Goal: Navigation & Orientation: Find specific page/section

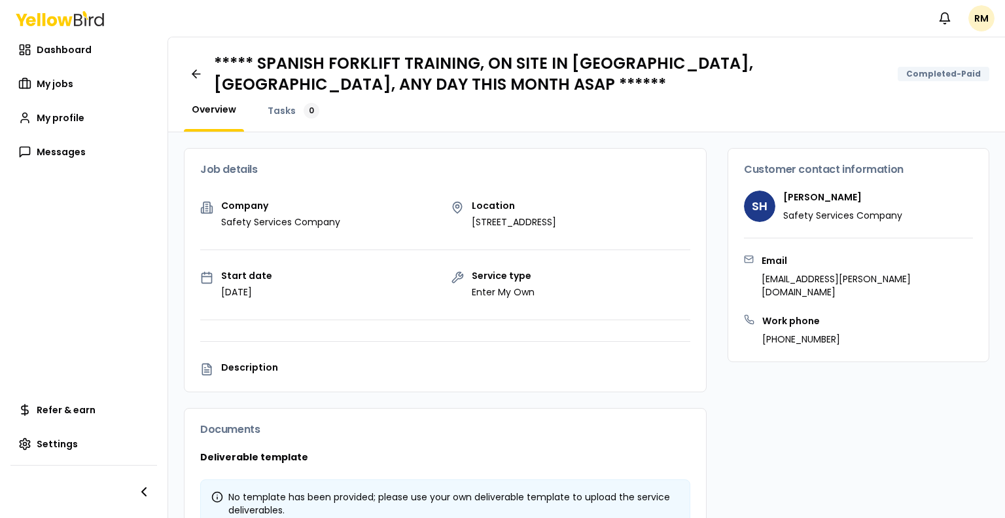
click at [942, 75] on div "Completed-Paid" at bounding box center [944, 74] width 92 height 14
click at [46, 83] on span "My jobs" at bounding box center [55, 83] width 37 height 13
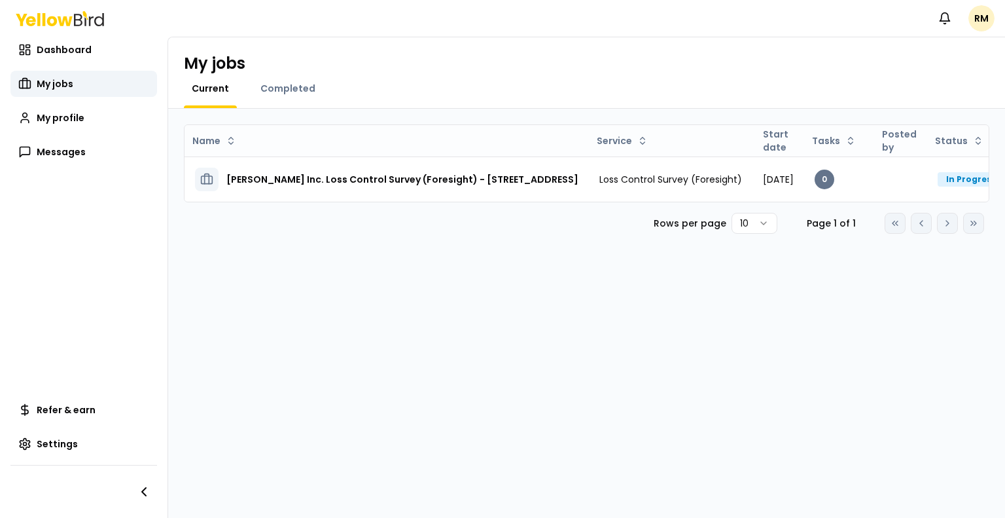
click at [760, 230] on html "Notifications RM Dashboard My jobs My profile Messages Refer & earn Settings My…" at bounding box center [502, 259] width 1005 height 518
click at [55, 116] on span "My profile" at bounding box center [61, 117] width 48 height 13
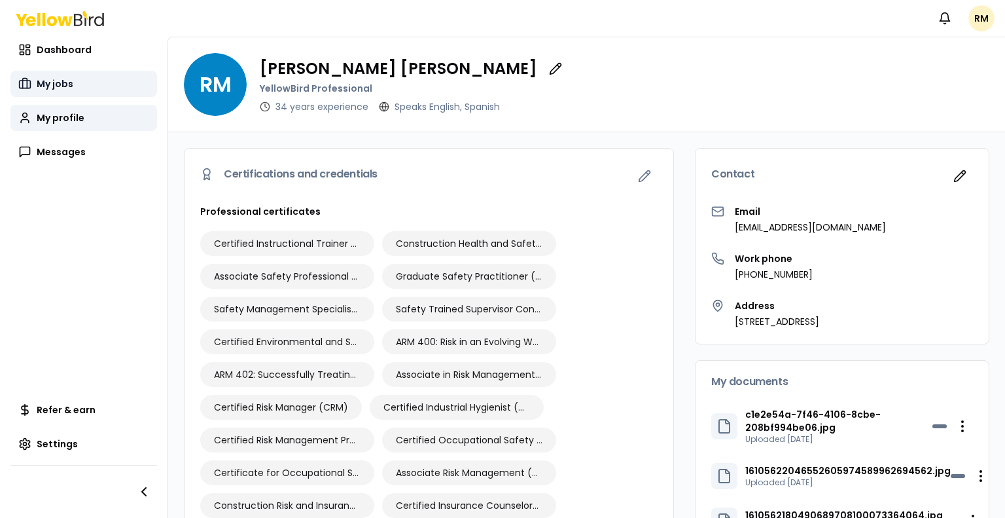
click at [58, 92] on link "My jobs" at bounding box center [83, 84] width 147 height 26
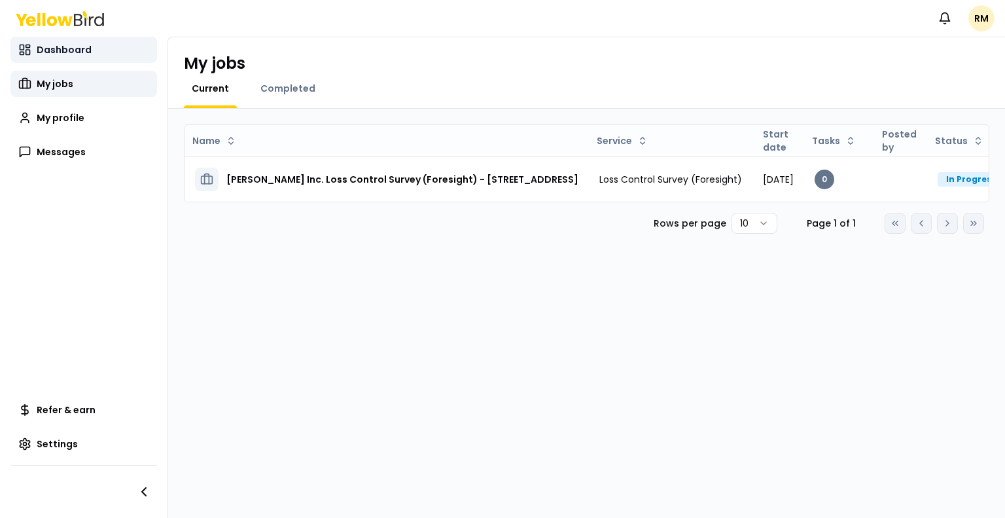
click at [58, 48] on span "Dashboard" at bounding box center [64, 49] width 55 height 13
